Goal: Navigation & Orientation: Understand site structure

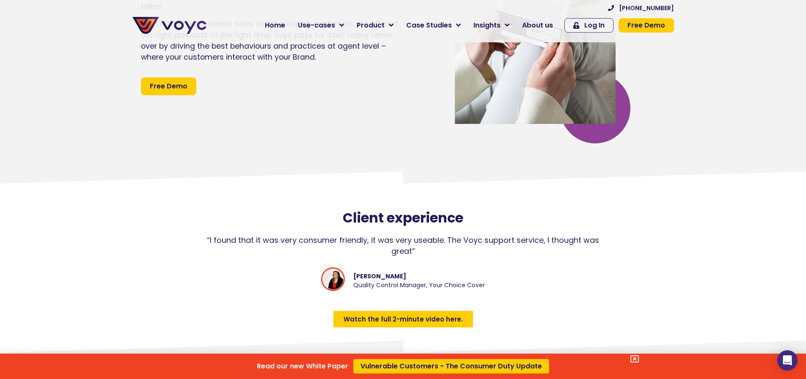
scroll to position [4149, 0]
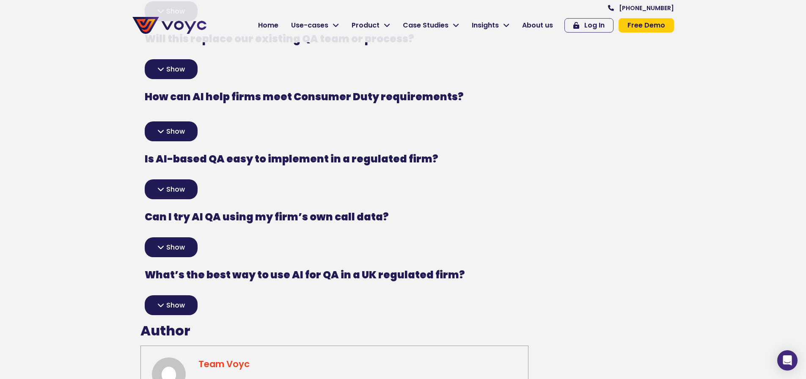
scroll to position [2074, 0]
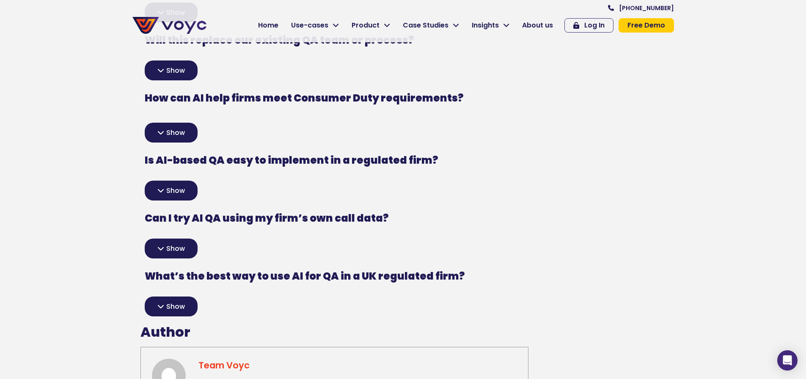
click at [174, 304] on span "Show" at bounding box center [175, 307] width 19 height 7
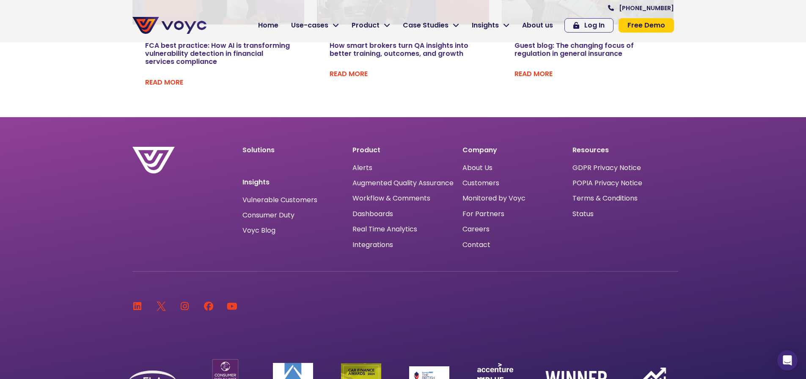
scroll to position [2667, 0]
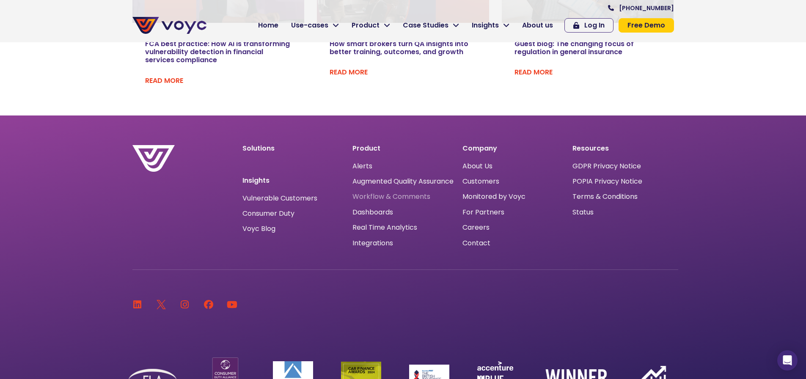
click at [399, 197] on span "Workflow & Comments" at bounding box center [392, 197] width 78 height 0
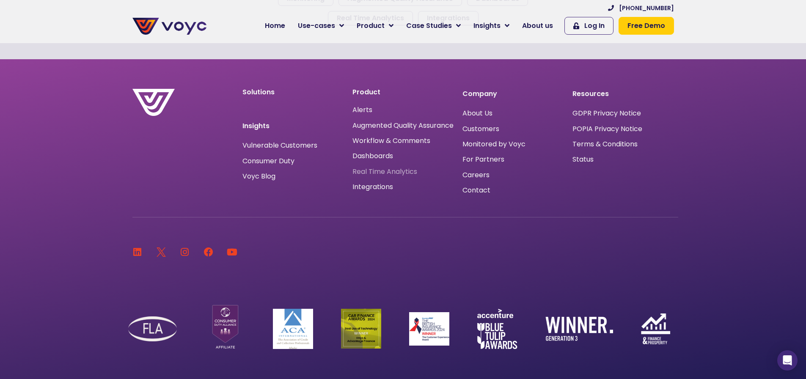
scroll to position [931, 0]
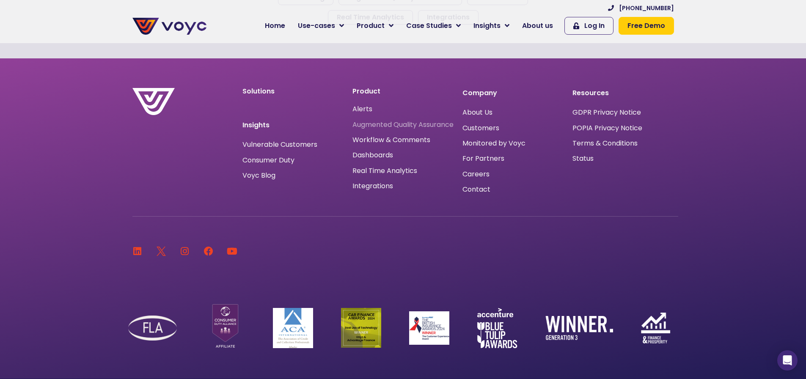
click at [373, 129] on span "Augmented Quality Assurance" at bounding box center [403, 125] width 101 height 8
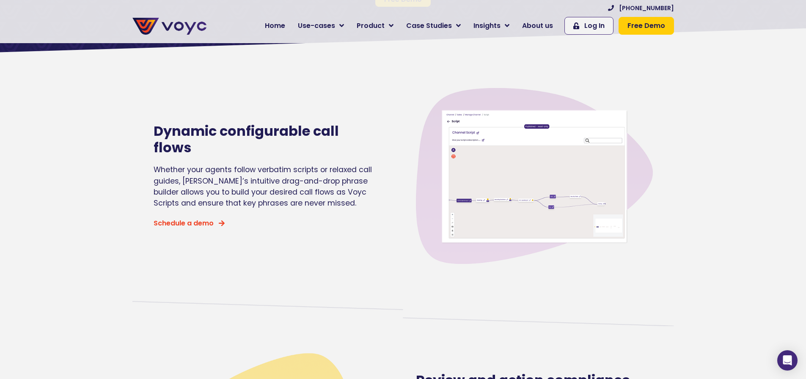
scroll to position [127, 0]
